Goal: Information Seeking & Learning: Learn about a topic

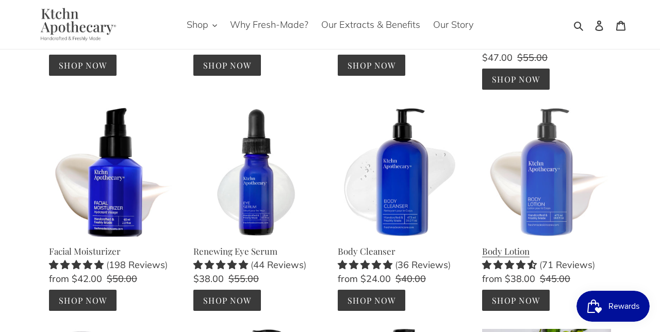
scroll to position [257, 0]
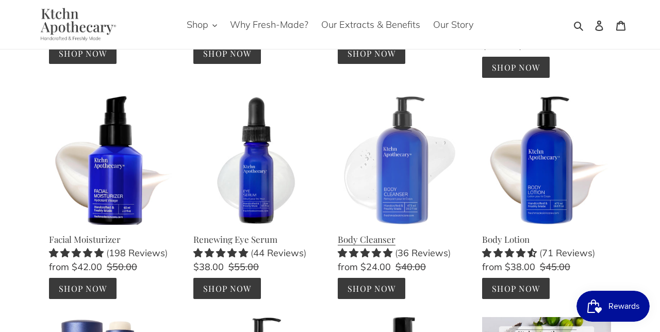
click at [402, 174] on link "Body Cleanser" at bounding box center [402, 197] width 129 height 203
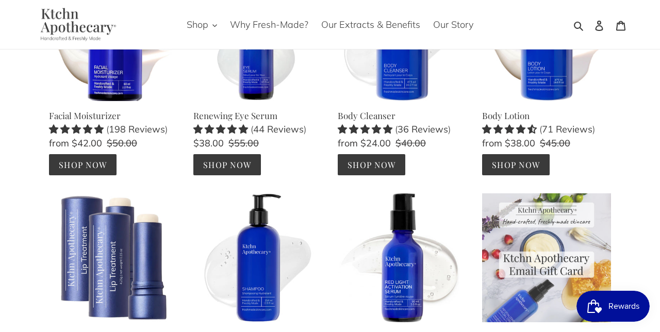
scroll to position [376, 0]
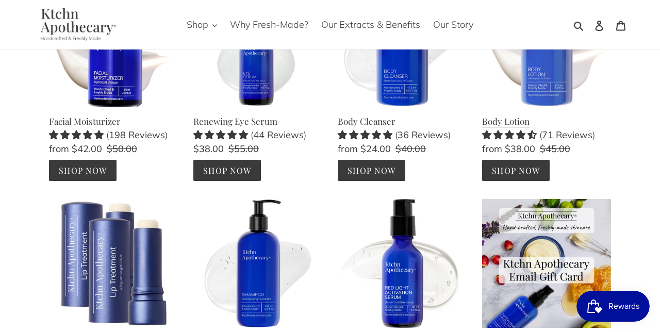
click at [541, 85] on link "Body Lotion" at bounding box center [546, 79] width 129 height 203
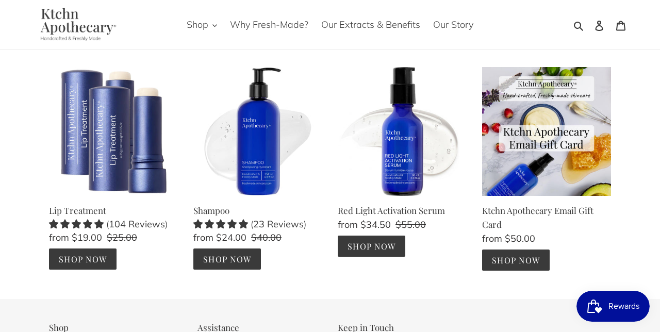
scroll to position [512, 0]
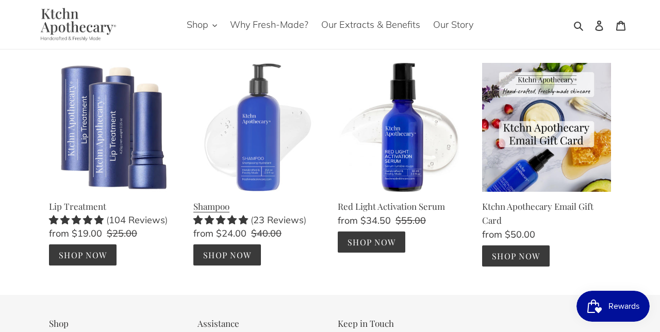
click at [266, 150] on link "Shampoo" at bounding box center [257, 164] width 129 height 203
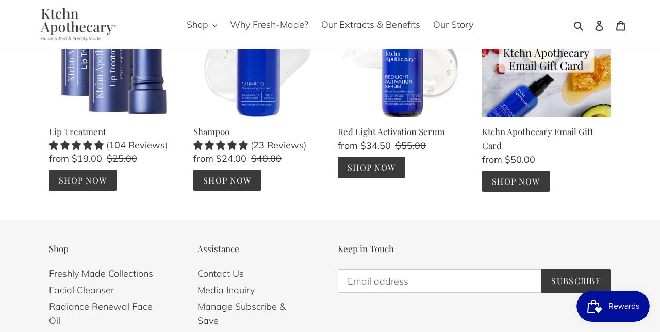
scroll to position [533, 0]
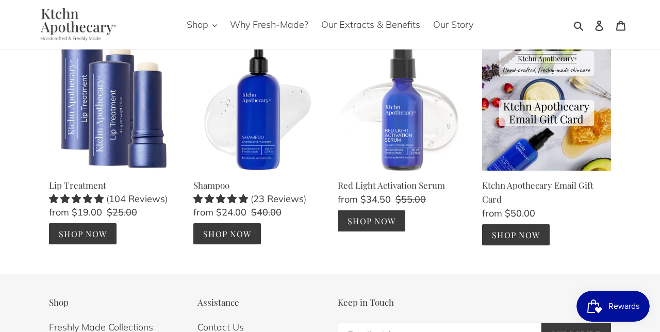
click at [406, 118] on link "Red Light Activation Serum" at bounding box center [402, 137] width 129 height 190
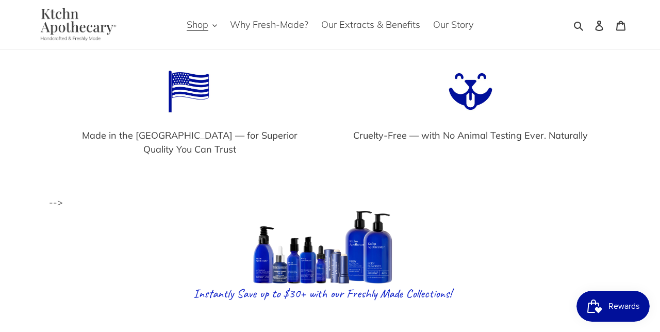
scroll to position [1355, 0]
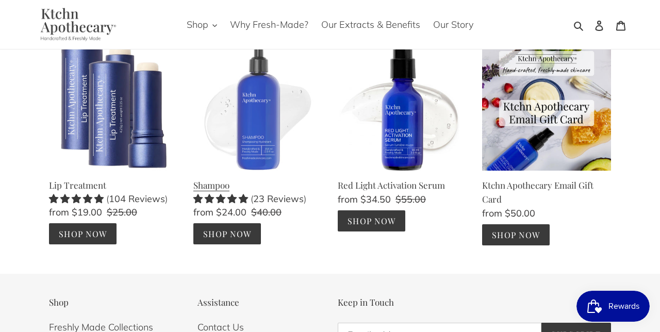
click at [245, 131] on link "Shampoo" at bounding box center [257, 143] width 129 height 203
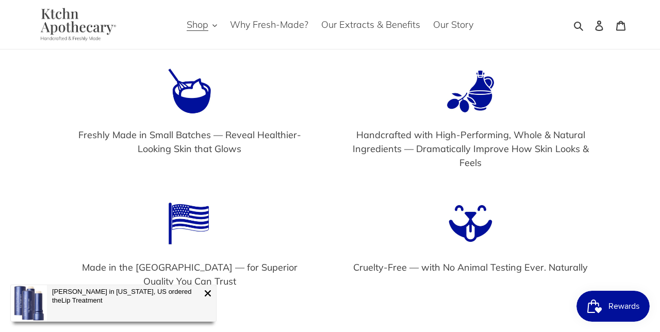
scroll to position [2256, 0]
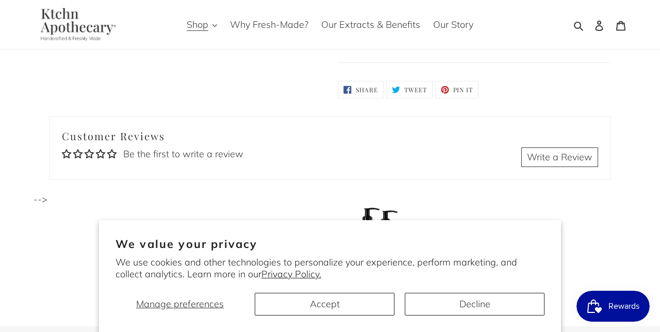
scroll to position [1076, 0]
click at [213, 23] on button "Shop" at bounding box center [202, 24] width 41 height 17
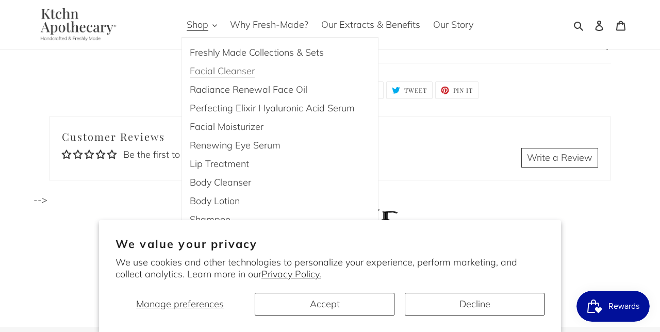
click at [222, 71] on span "Facial Cleanser" at bounding box center [222, 71] width 65 height 12
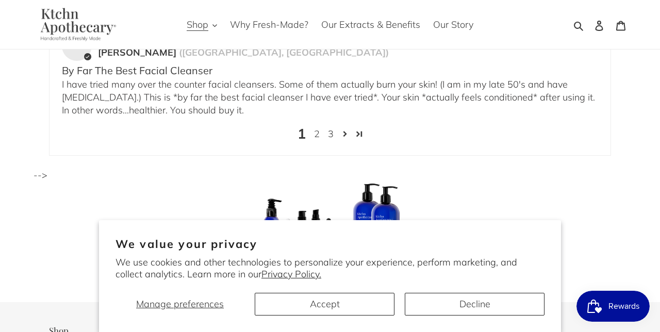
scroll to position [2139, 0]
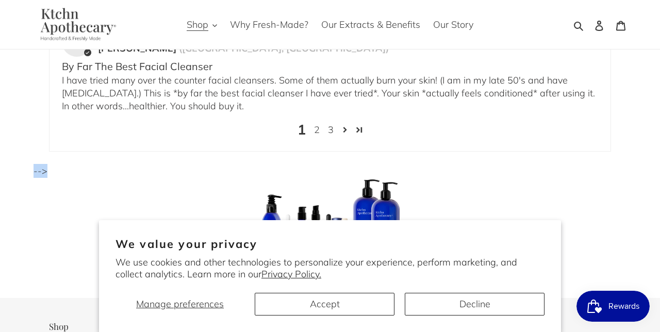
drag, startPoint x: 47, startPoint y: 128, endPoint x: 28, endPoint y: 132, distance: 18.9
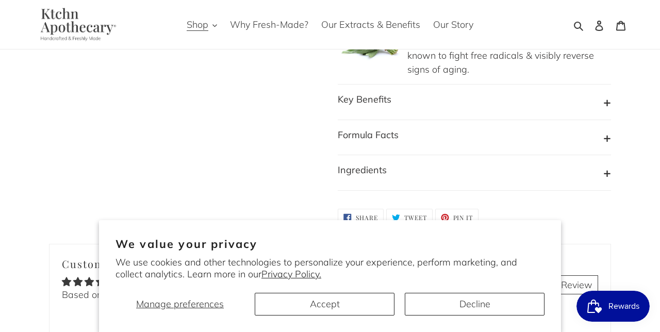
scroll to position [1119, 0]
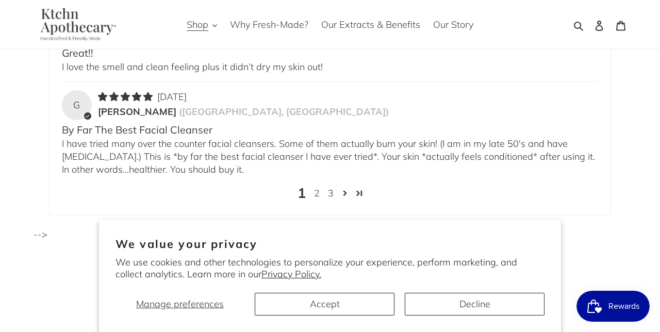
scroll to position [2076, 0]
click at [507, 175] on div "1 2 3" at bounding box center [330, 188] width 537 height 26
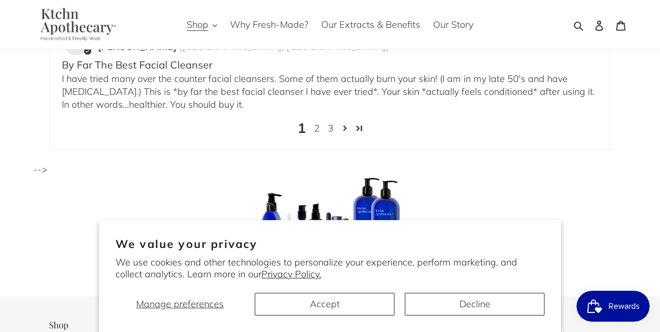
scroll to position [2159, 0]
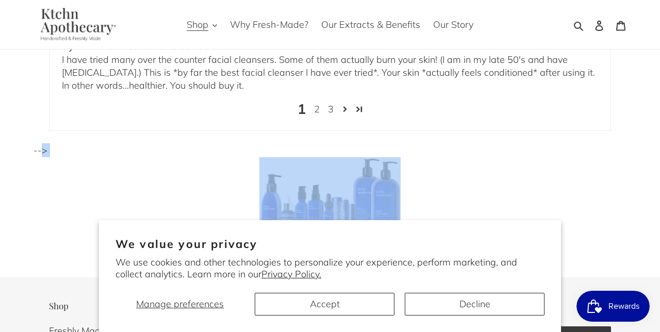
drag, startPoint x: 42, startPoint y: 109, endPoint x: 174, endPoint y: 144, distance: 136.7
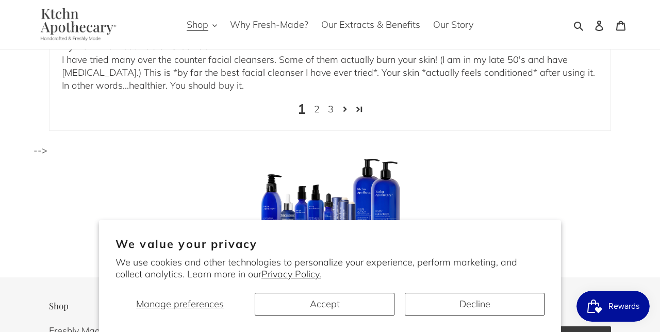
click at [174, 157] on center "Instantly Save up to $30+ with our Freshly Made Collections!" at bounding box center [330, 203] width 562 height 92
drag, startPoint x: 92, startPoint y: 94, endPoint x: 46, endPoint y: 105, distance: 47.1
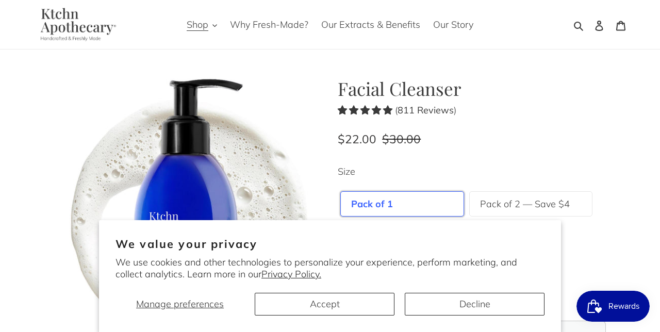
scroll to position [0, 0]
click at [200, 28] on span "Shop" at bounding box center [198, 25] width 22 height 12
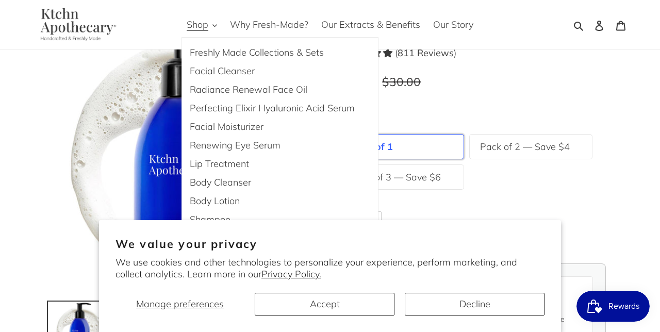
scroll to position [66, 0]
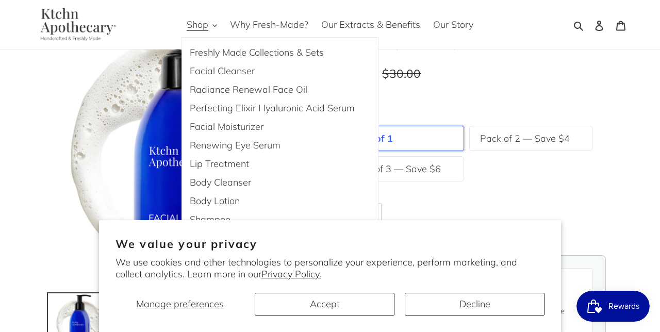
click at [498, 293] on div "Manage preferences Accept Decline" at bounding box center [330, 300] width 429 height 30
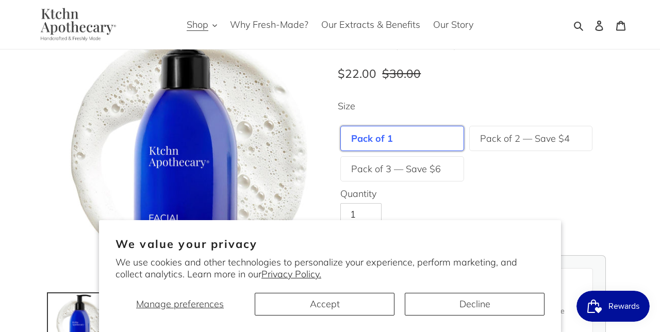
click at [484, 294] on button "Decline" at bounding box center [475, 304] width 140 height 23
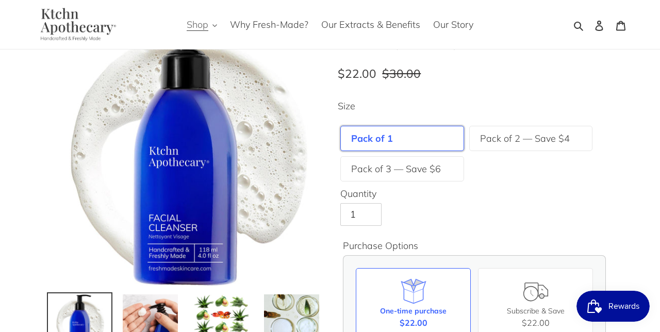
click at [198, 22] on span "Shop" at bounding box center [198, 25] width 22 height 12
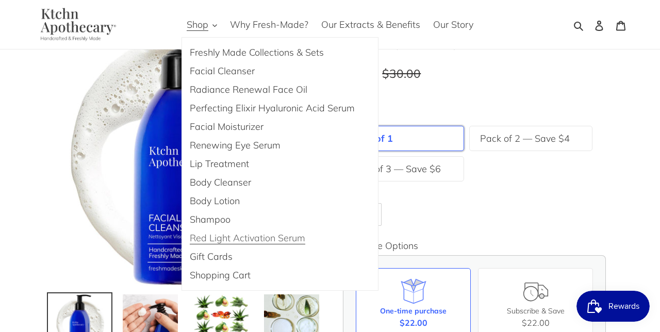
click at [249, 241] on span "Red Light Activation Serum" at bounding box center [248, 238] width 116 height 12
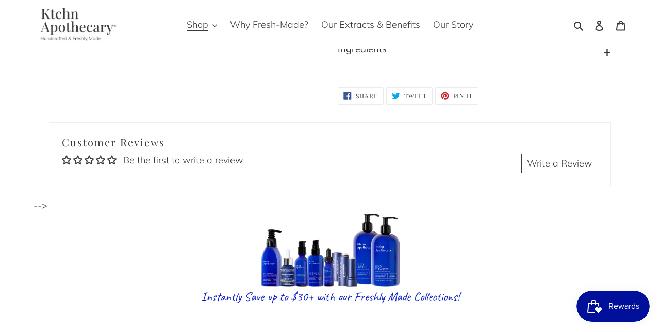
scroll to position [1071, 0]
